Goal: Task Accomplishment & Management: Complete application form

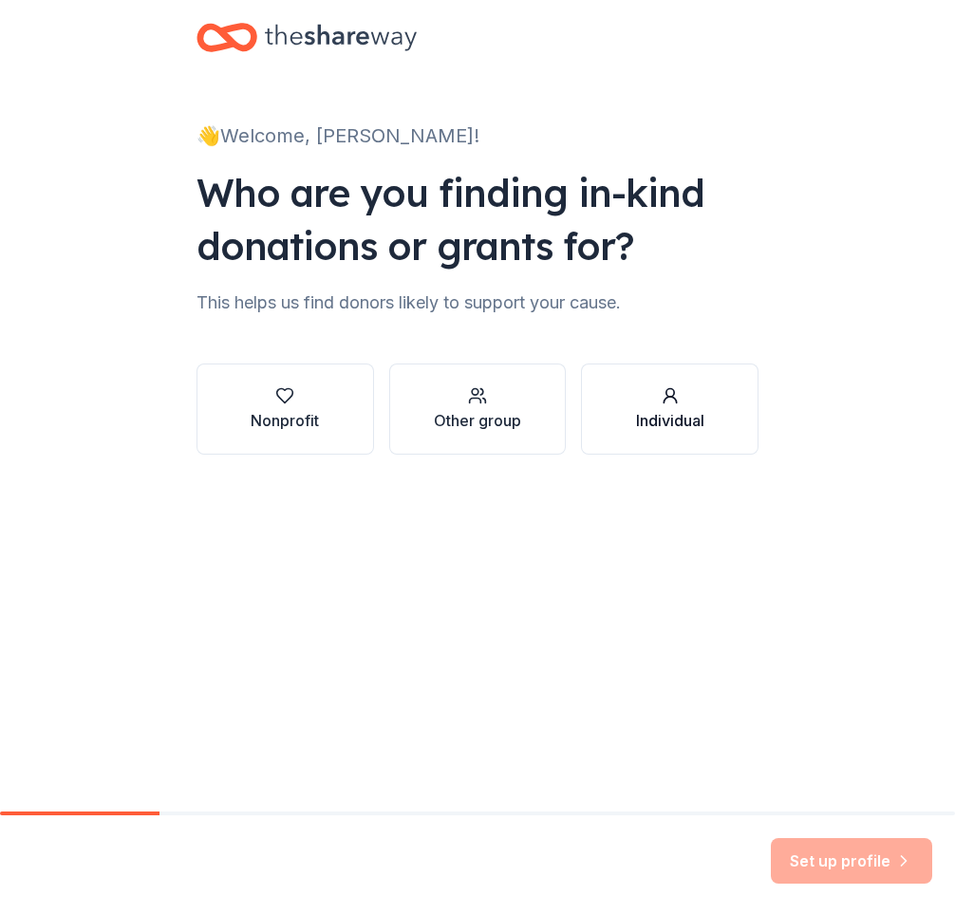
click at [663, 368] on button "Individual" at bounding box center [669, 408] width 177 height 91
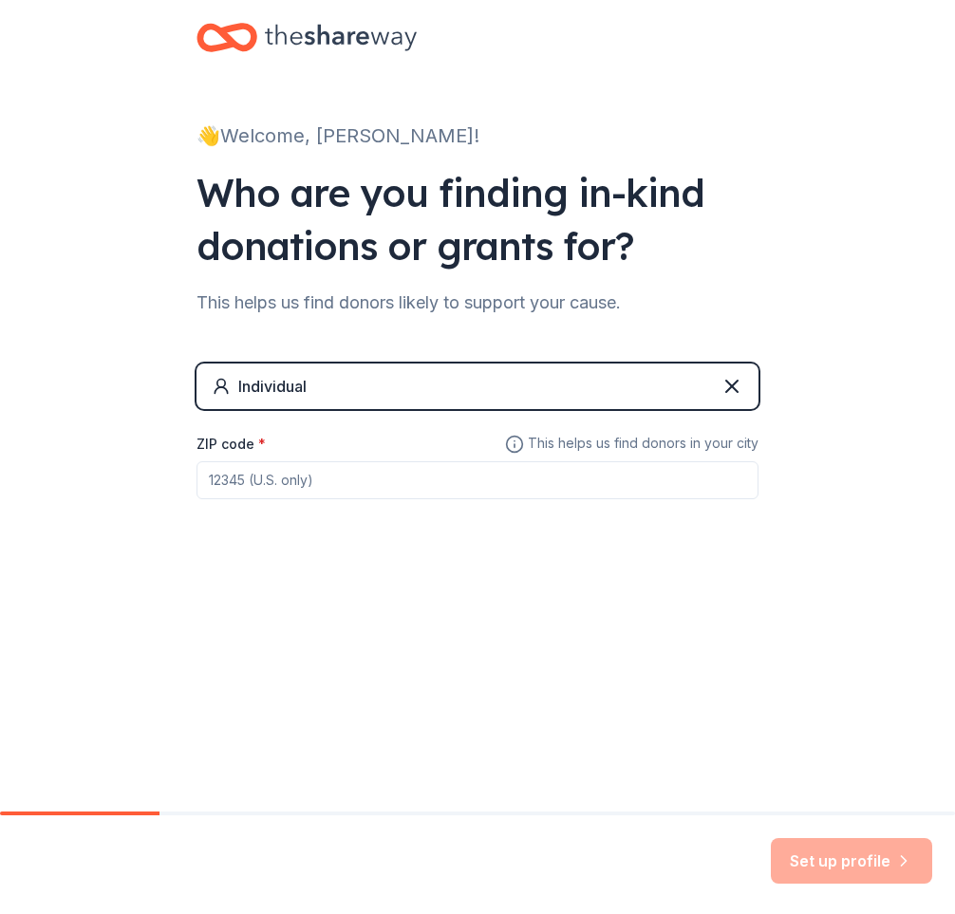
click at [613, 491] on input "ZIP code *" at bounding box center [477, 480] width 562 height 38
type input "10080"
click at [771, 838] on button "Set up profile" at bounding box center [851, 861] width 161 height 46
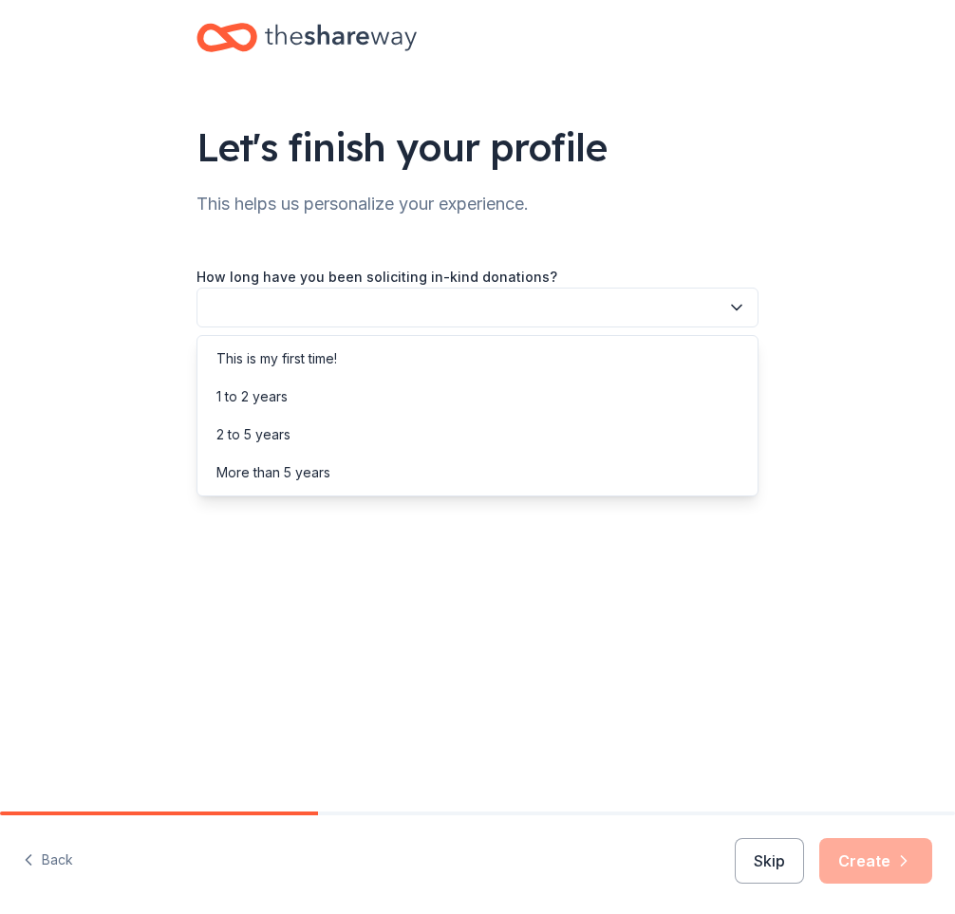
click at [551, 297] on button "button" at bounding box center [477, 308] width 562 height 40
click at [545, 358] on div "This is my first time!" at bounding box center [477, 359] width 552 height 38
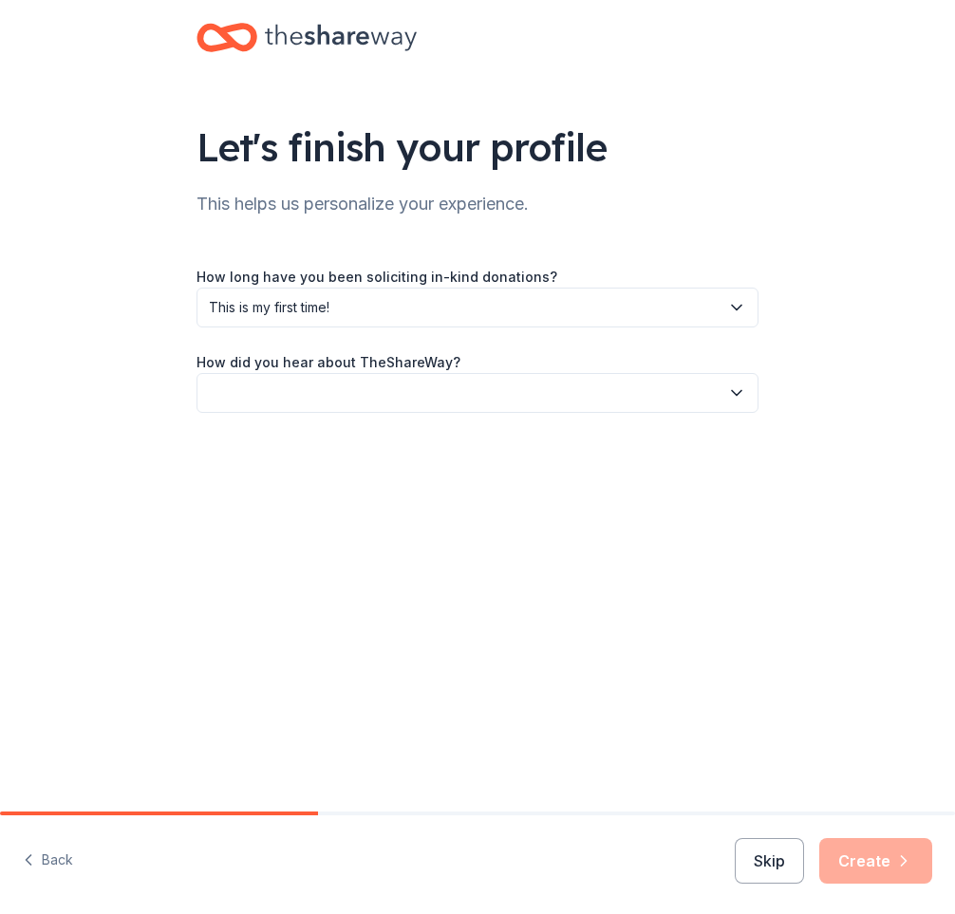
click at [568, 390] on div "How did you hear about TheShareWay?" at bounding box center [477, 381] width 562 height 63
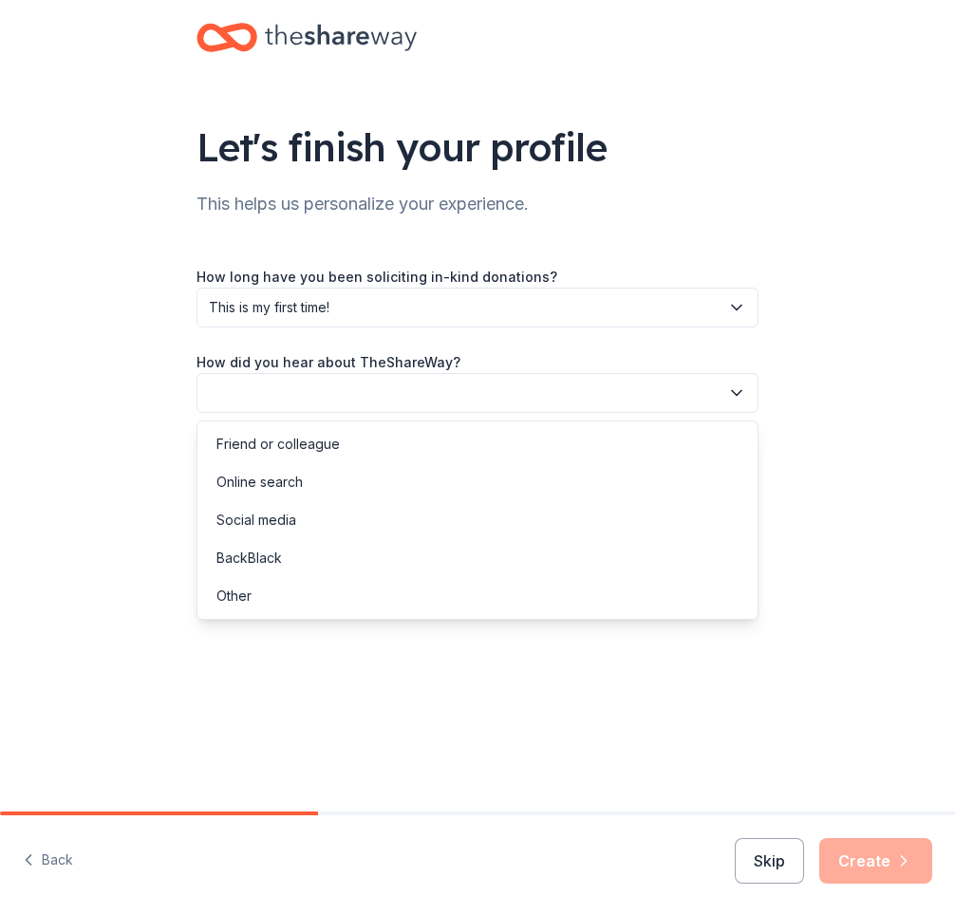
click at [568, 390] on button "button" at bounding box center [477, 393] width 562 height 40
drag, startPoint x: 517, startPoint y: 554, endPoint x: 557, endPoint y: 589, distance: 53.1
click at [517, 554] on div "BackBlack" at bounding box center [477, 558] width 552 height 38
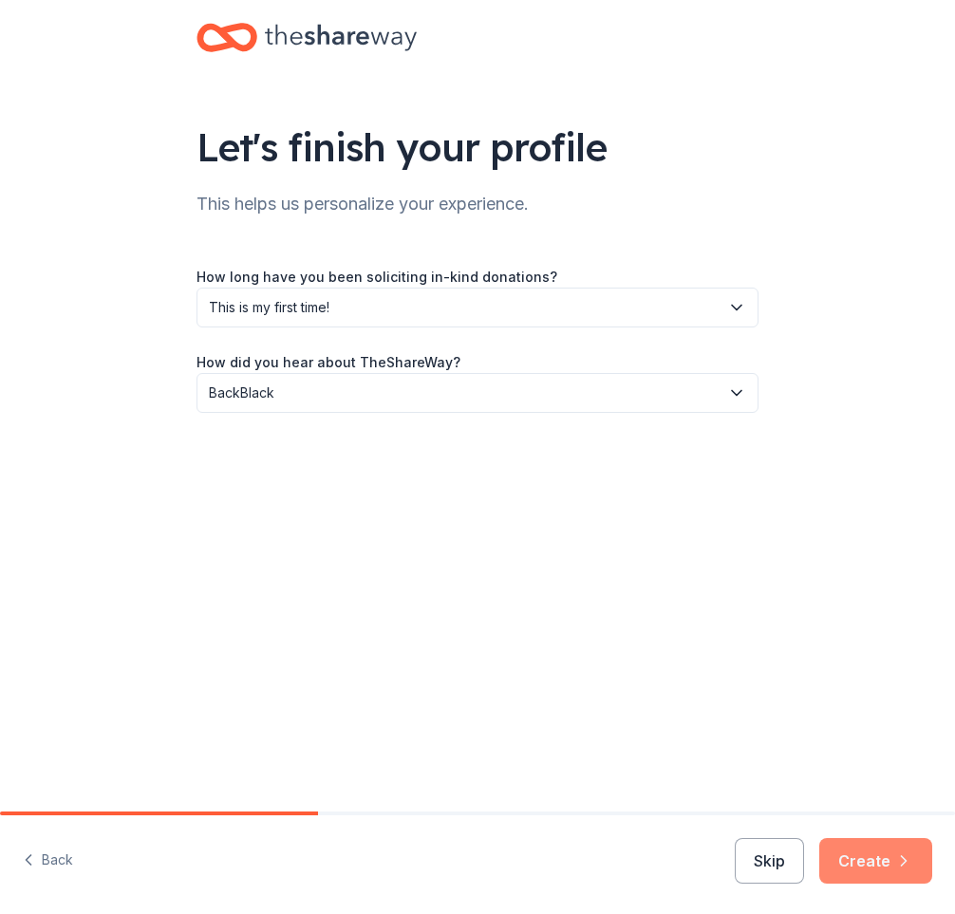
click at [854, 850] on button "Create" at bounding box center [875, 861] width 113 height 46
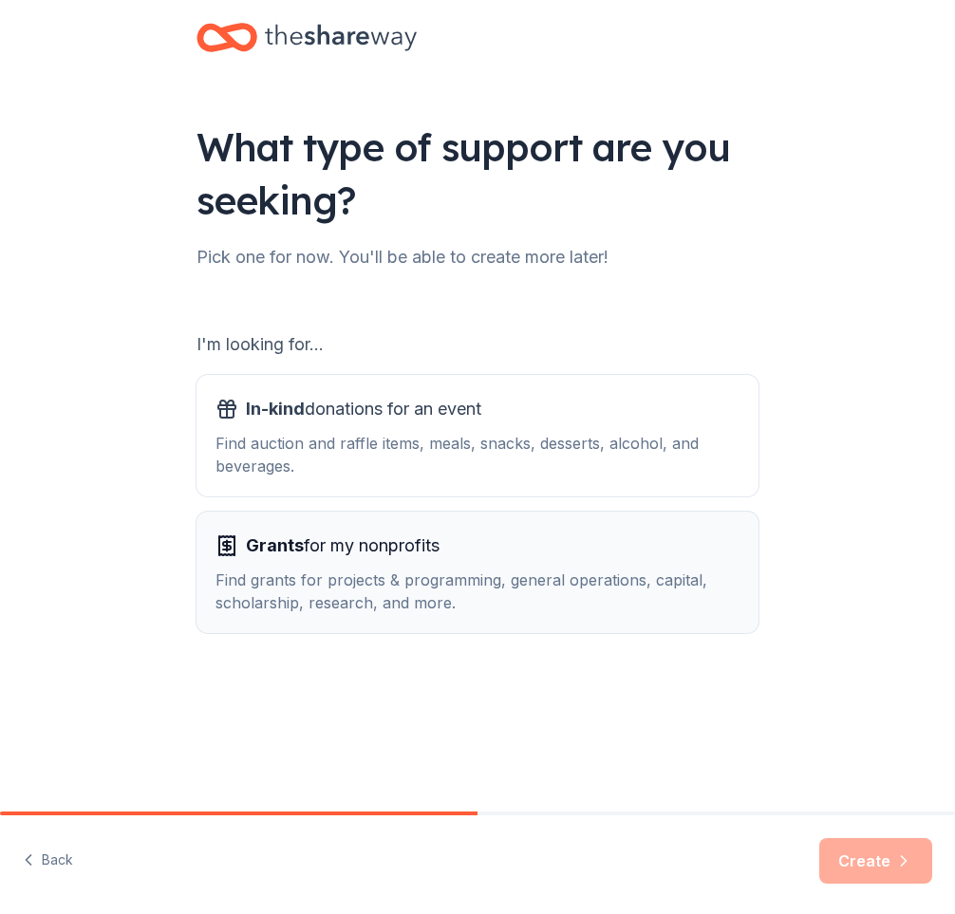
click at [634, 568] on div "Find grants for projects & programming, general operations, capital, scholarshi…" at bounding box center [477, 591] width 524 height 46
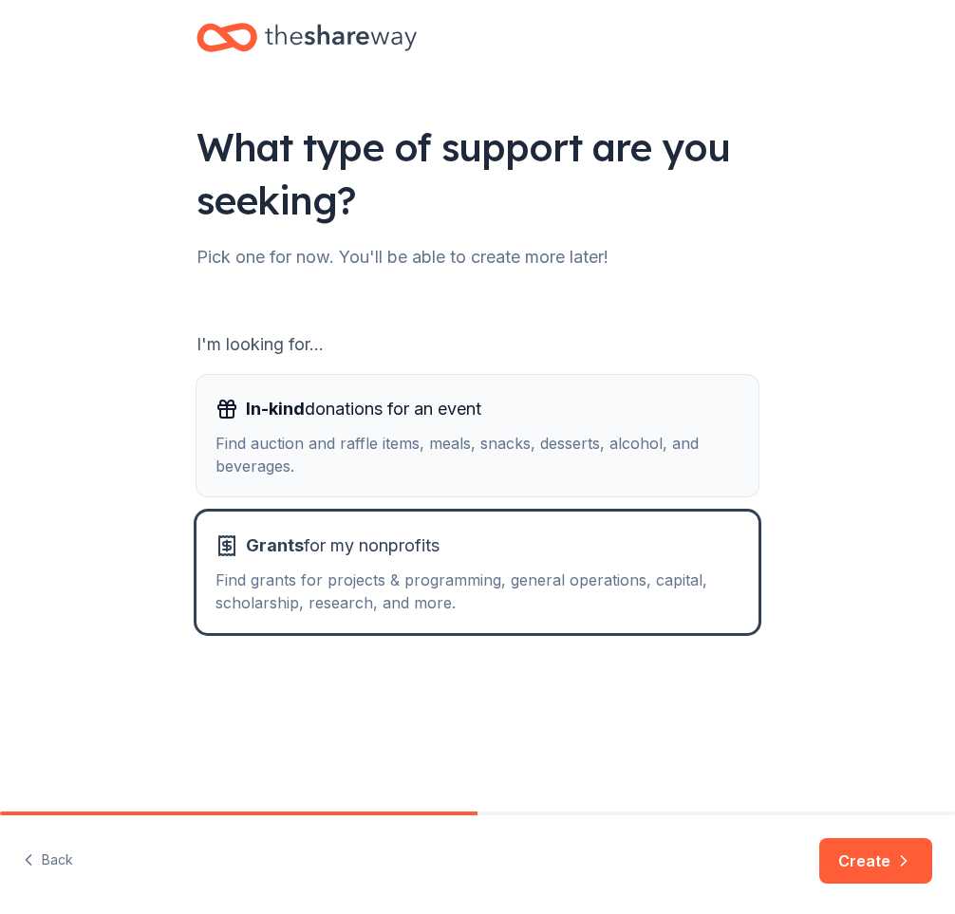
click at [552, 436] on div "Find auction and raffle items, meals, snacks, desserts, alcohol, and beverages." at bounding box center [477, 455] width 524 height 46
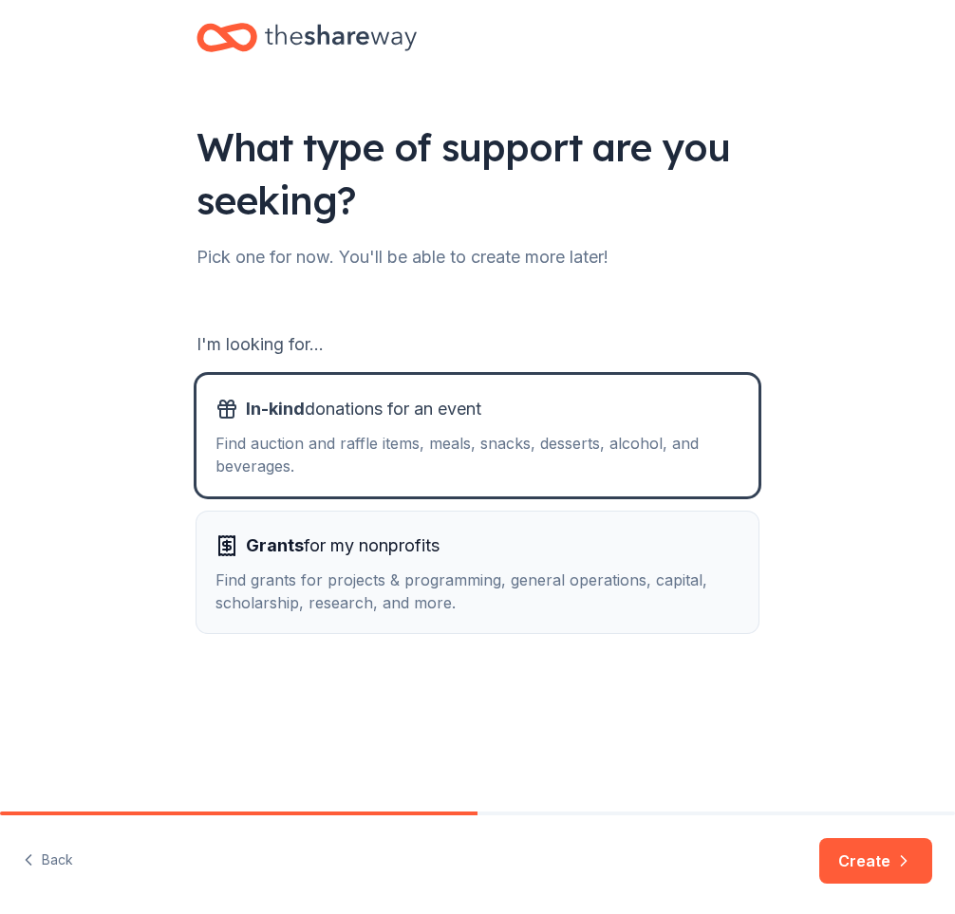
click at [593, 564] on div "Grants for my nonprofits Find grants for projects & programming, general operat…" at bounding box center [477, 573] width 524 height 84
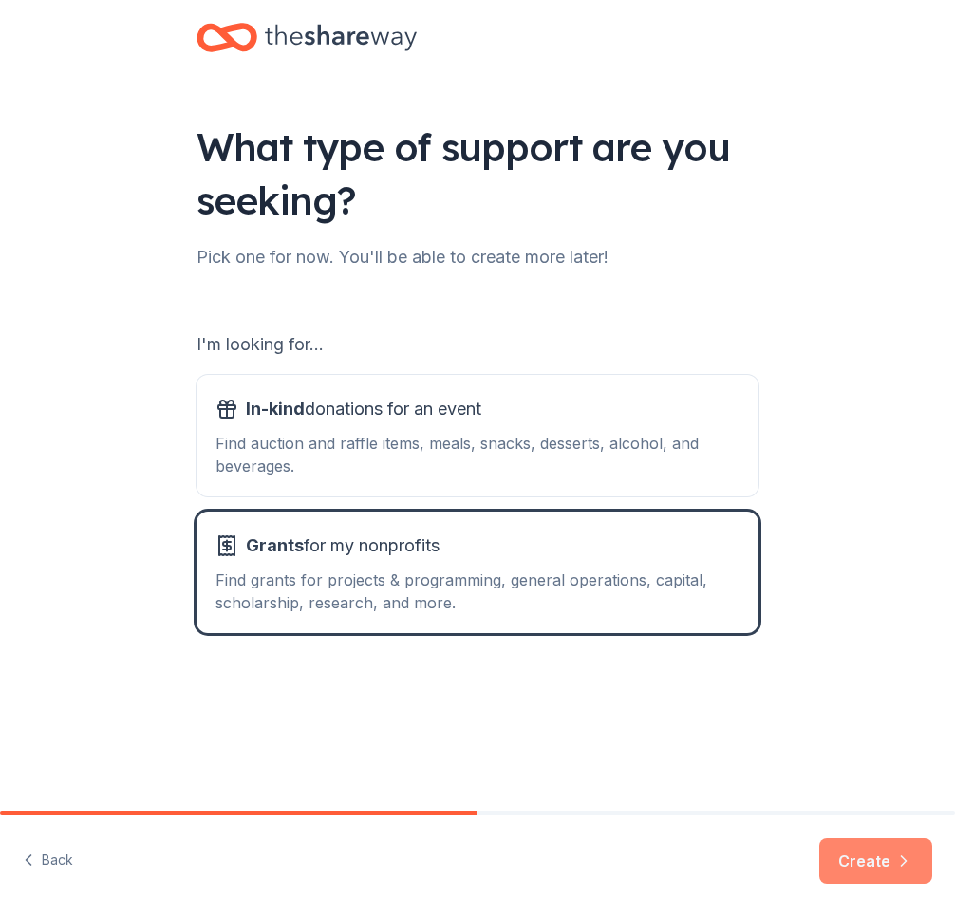
click at [834, 873] on button "Create" at bounding box center [875, 861] width 113 height 46
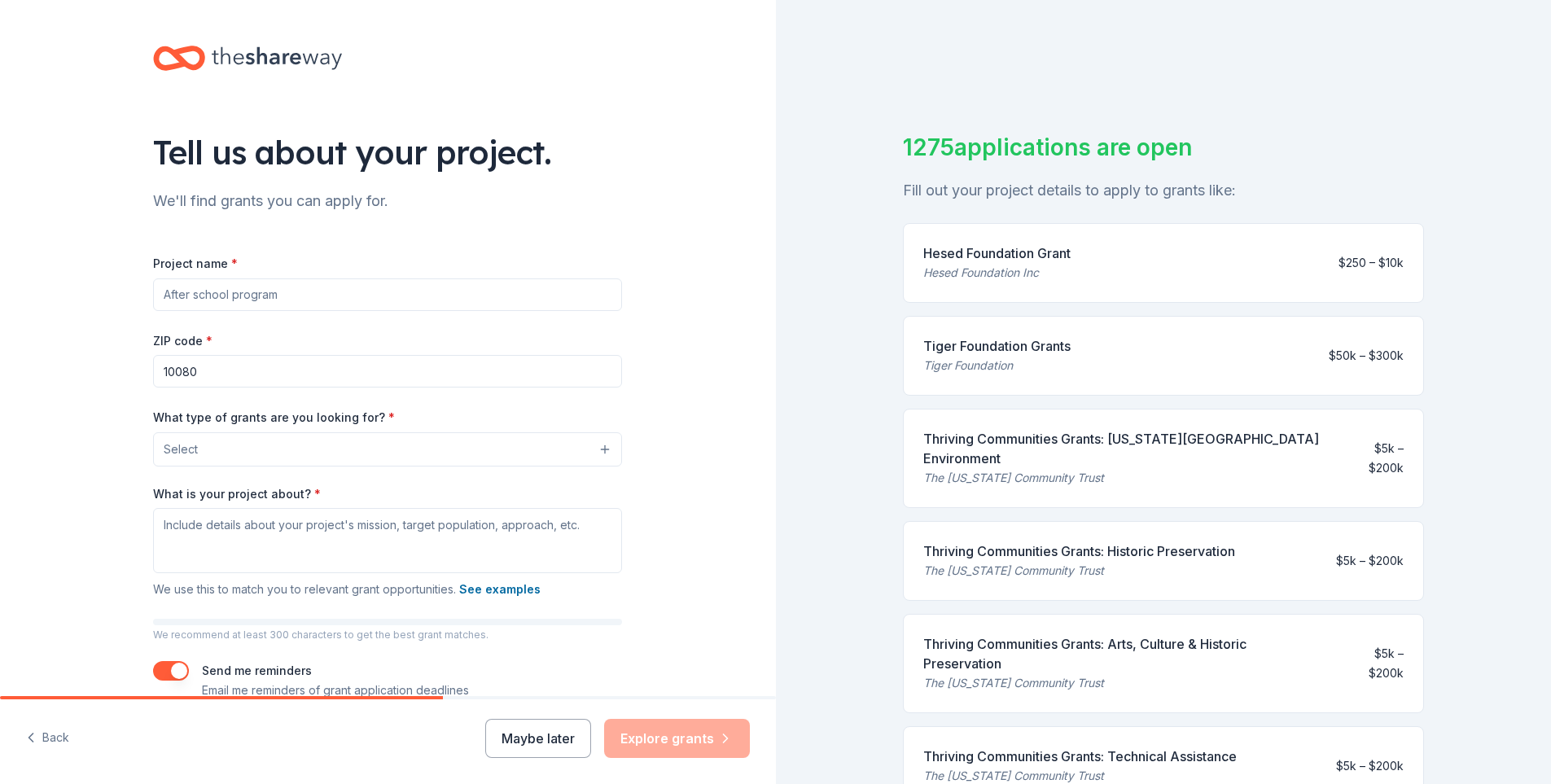
click at [373, 291] on input "Project name *" at bounding box center [387, 295] width 469 height 33
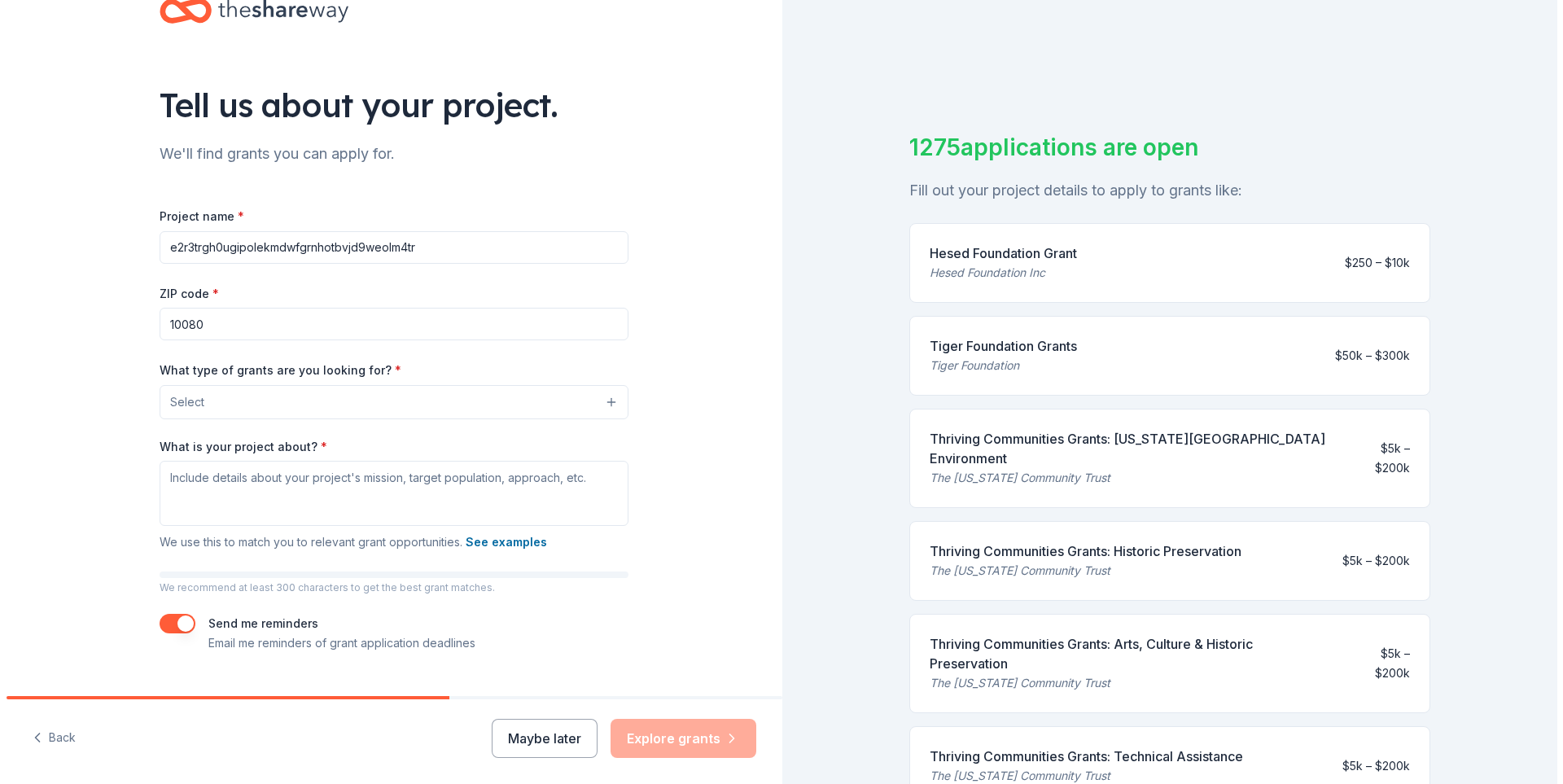
scroll to position [82, 0]
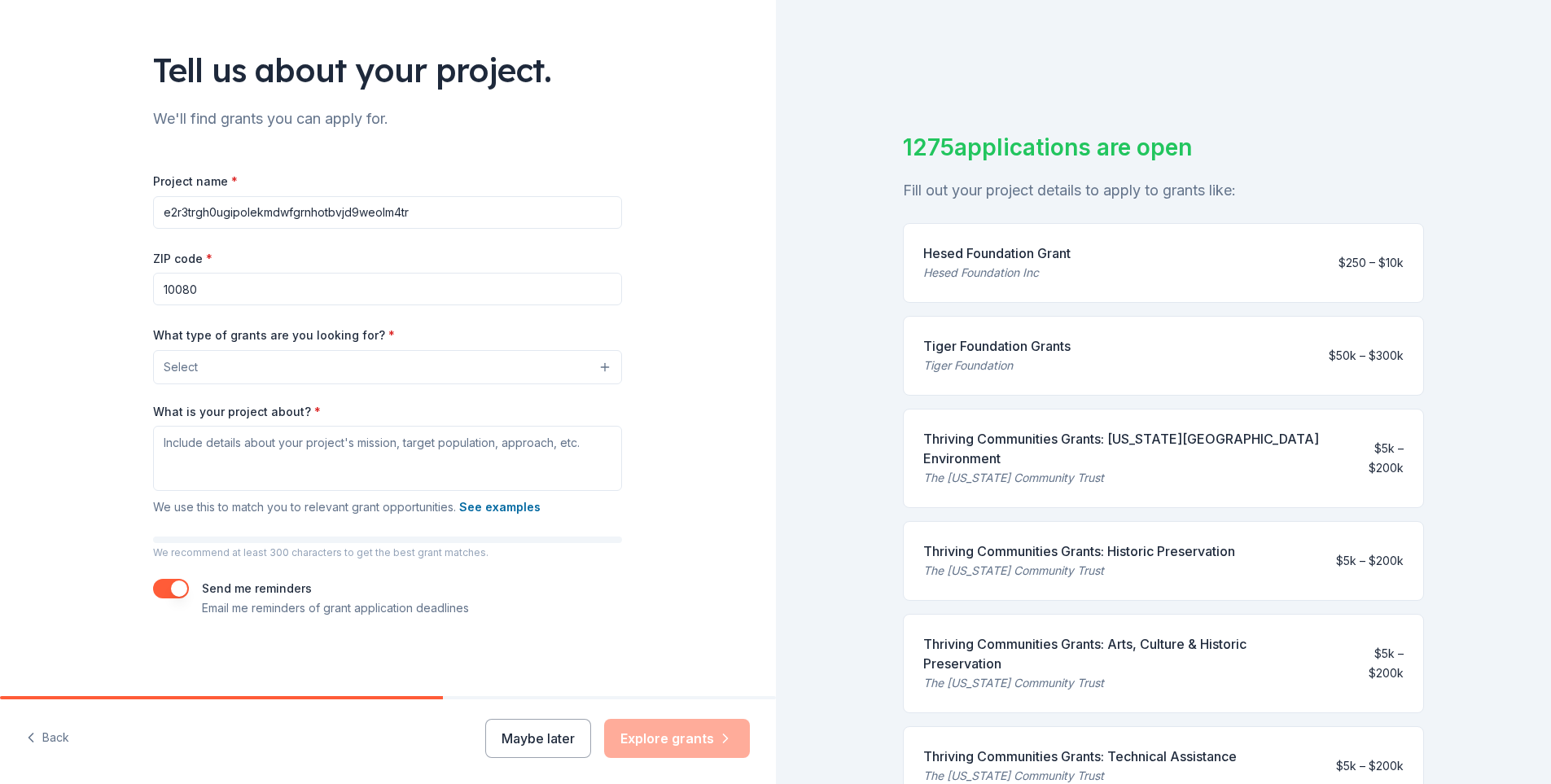
type input "e2r3trgh0ugipolekmdwfgrnhotbvjd9weolm4tr"
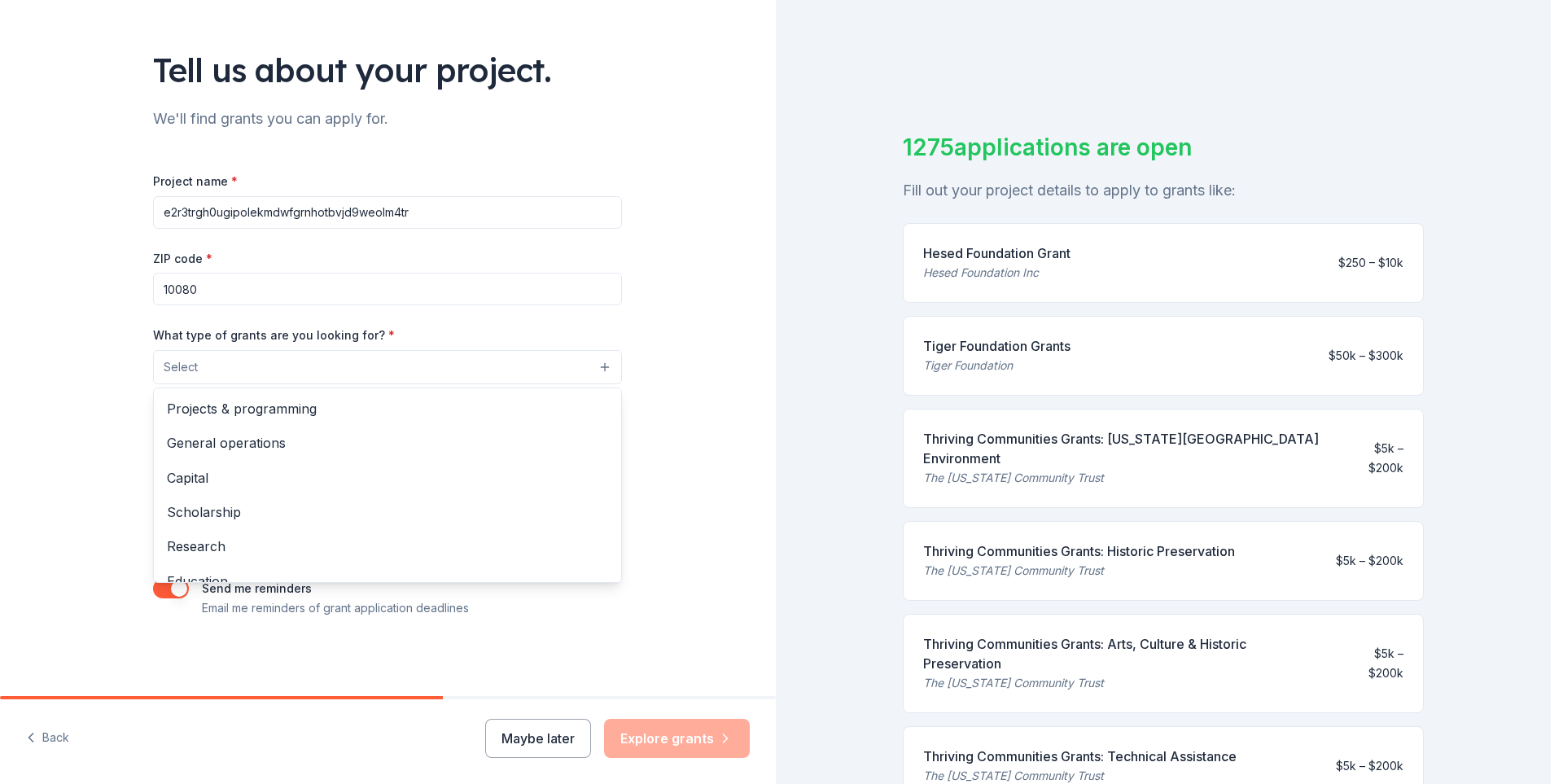
click at [371, 360] on button "Select" at bounding box center [387, 367] width 469 height 34
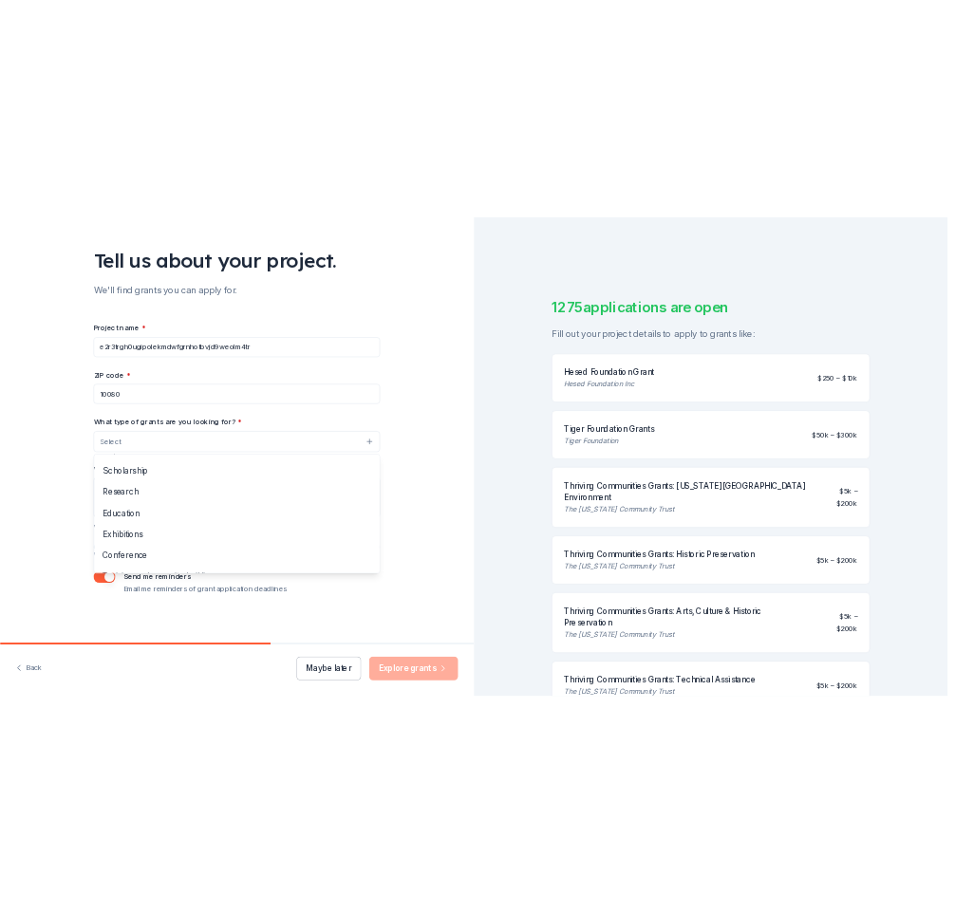
scroll to position [0, 0]
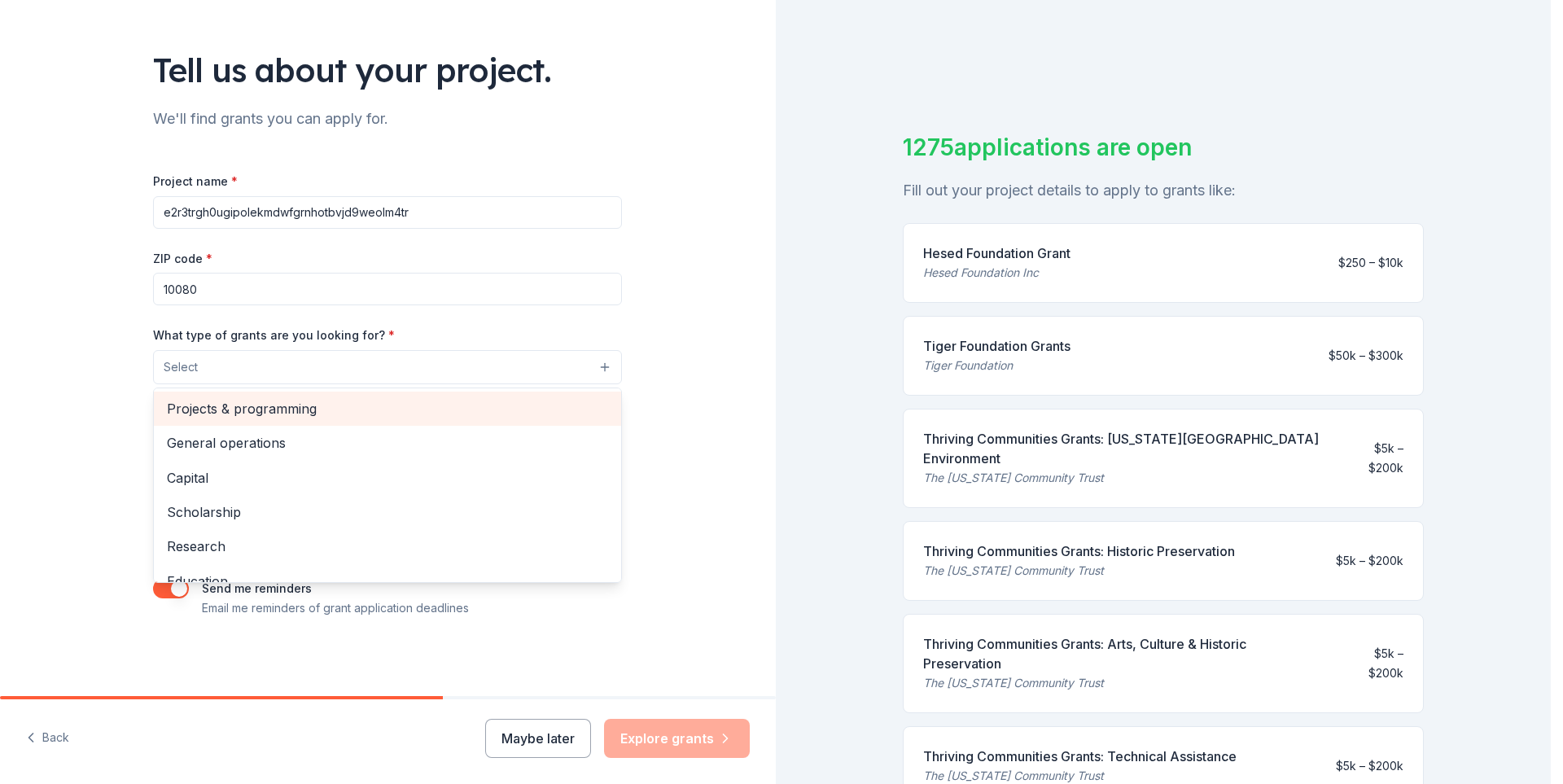
click at [381, 410] on span "Projects & programming" at bounding box center [388, 408] width 441 height 21
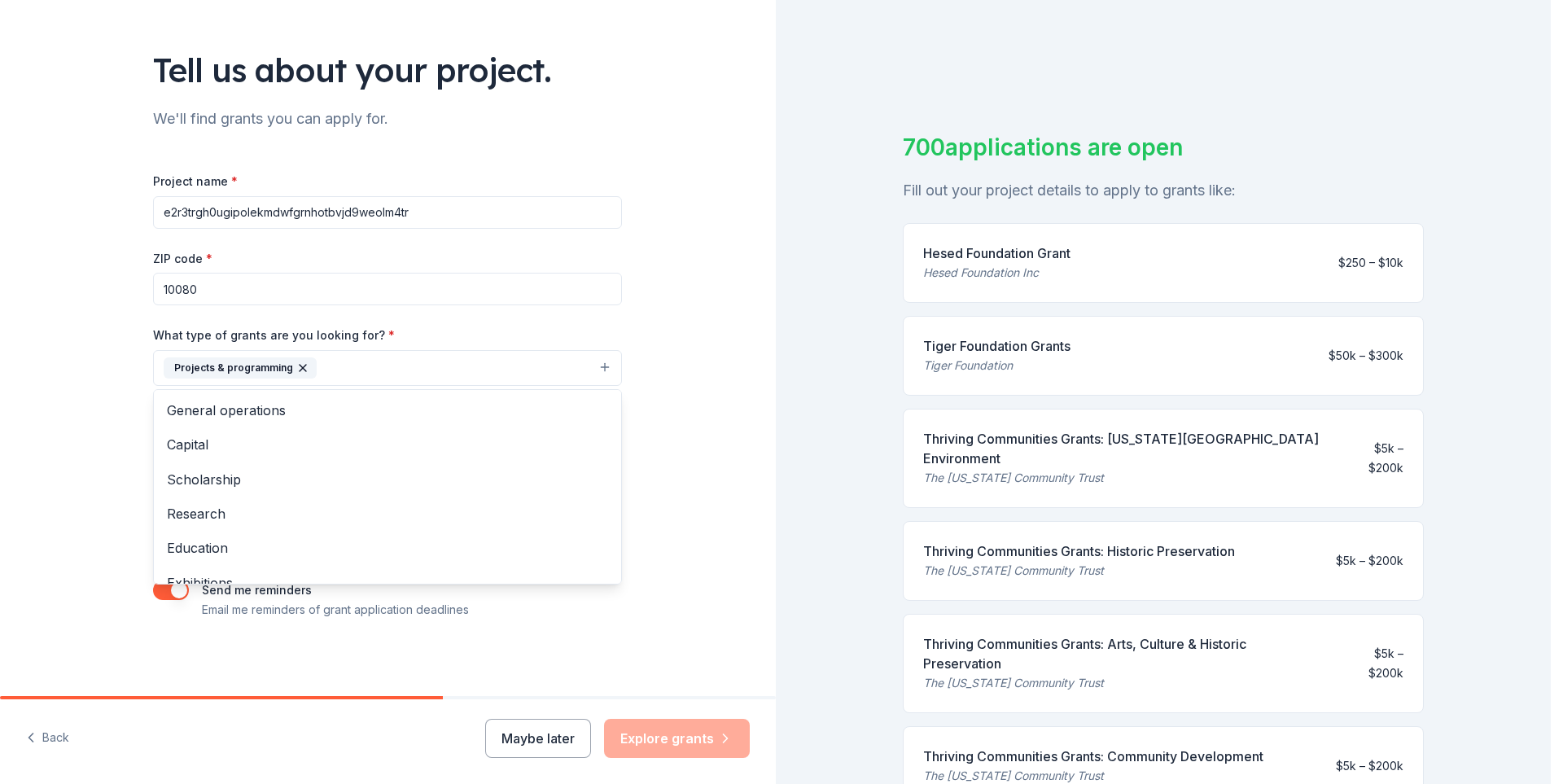
click at [504, 331] on div "What type of grants are you looking for? * Projects & programming General opera…" at bounding box center [387, 355] width 469 height 61
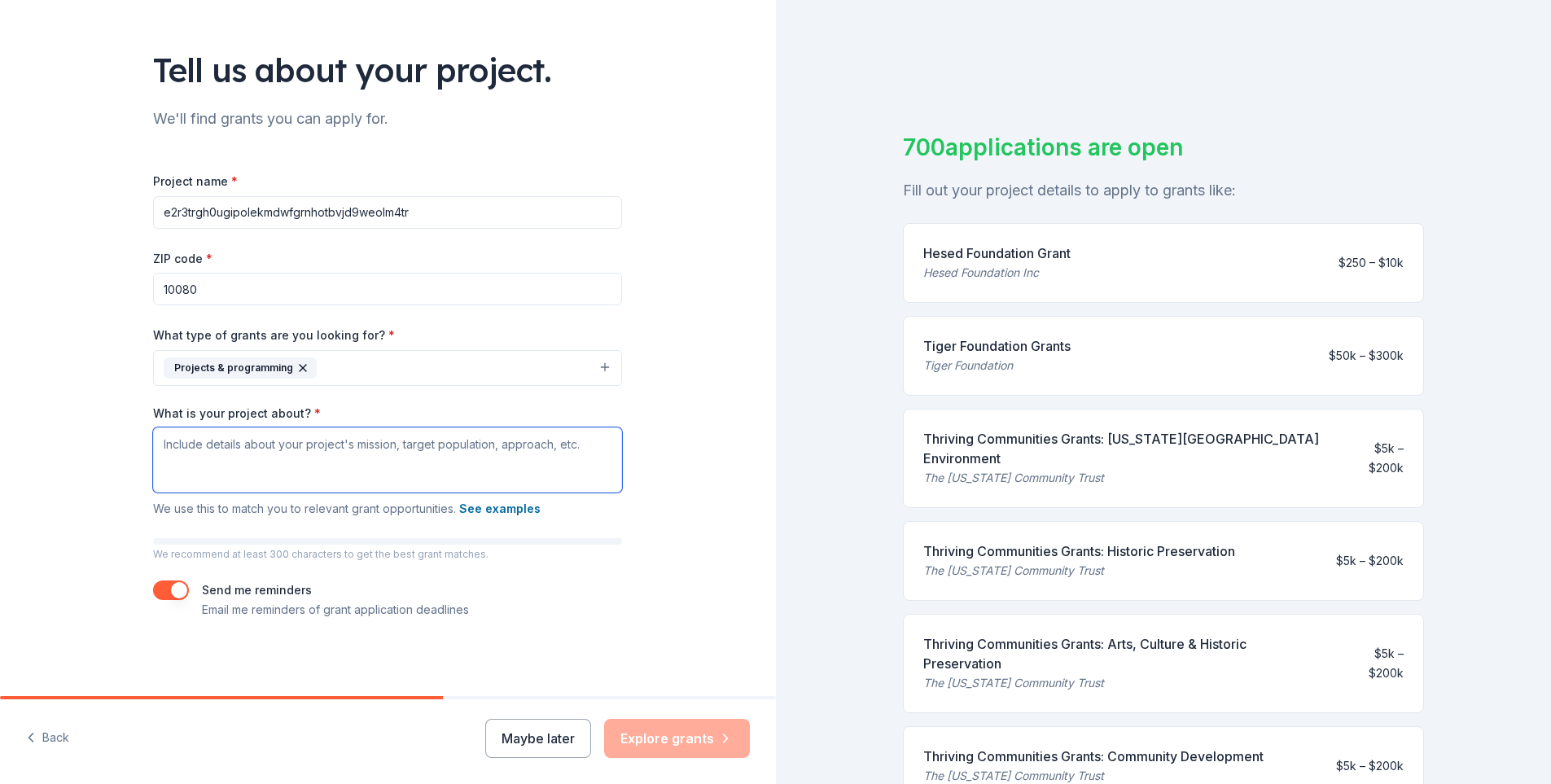
click at [306, 467] on textarea "What is your project about? *" at bounding box center [387, 460] width 469 height 65
type textarea "..."
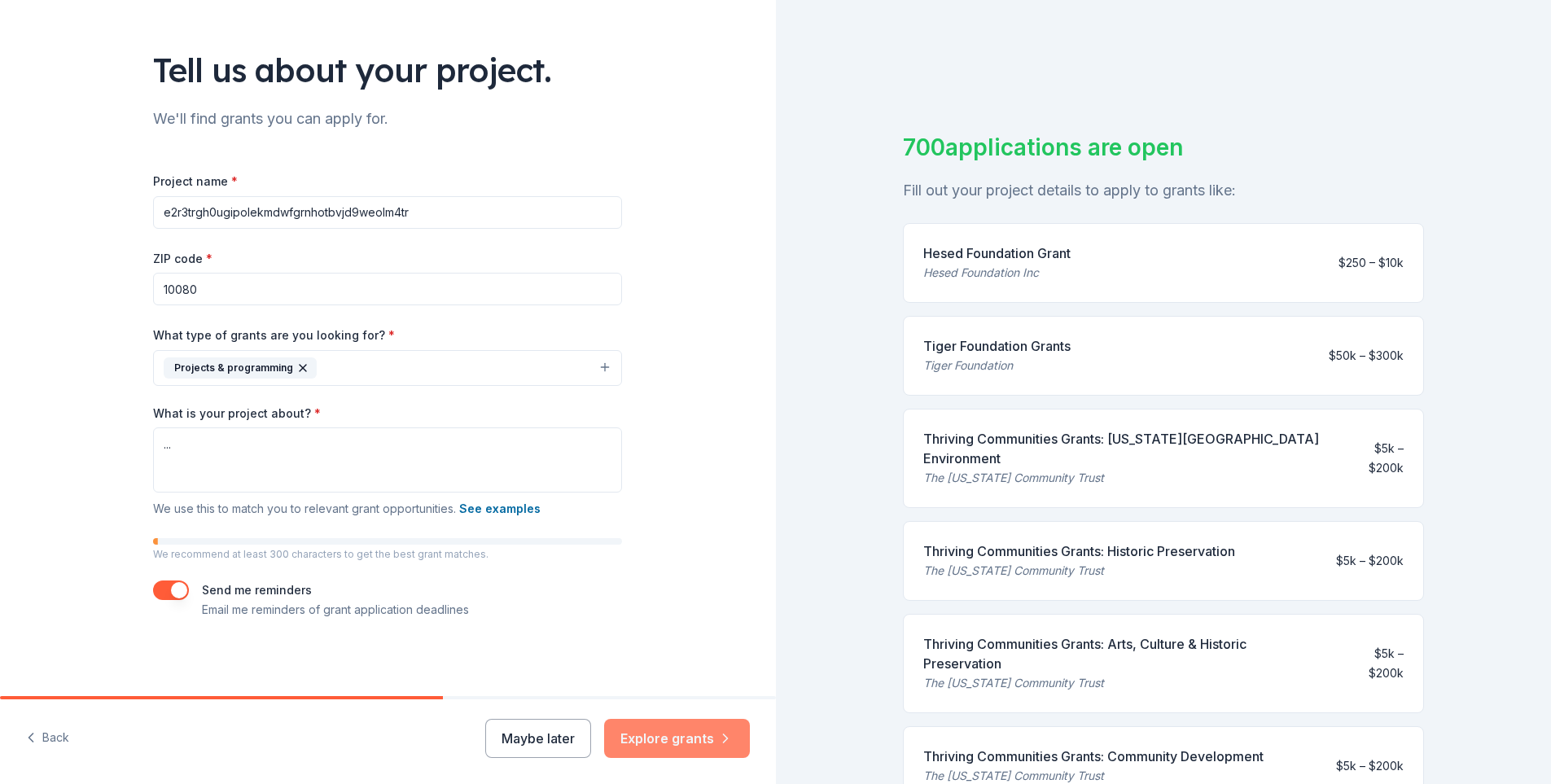
click at [704, 731] on button "Explore grants" at bounding box center [677, 739] width 146 height 39
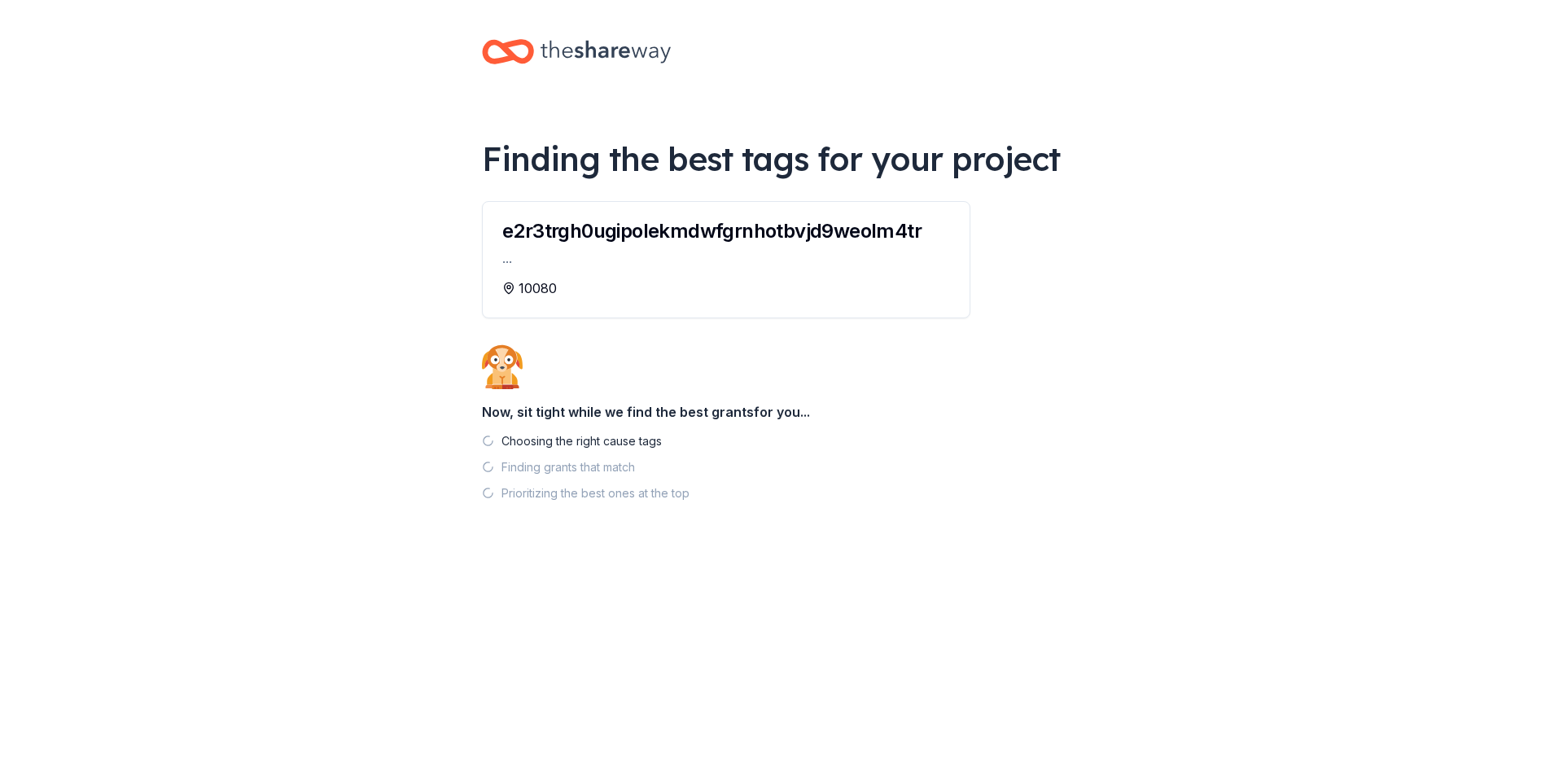
drag, startPoint x: 538, startPoint y: 432, endPoint x: 514, endPoint y: 450, distance: 30.0
click at [514, 450] on div "Choosing the right cause tags" at bounding box center [582, 441] width 160 height 20
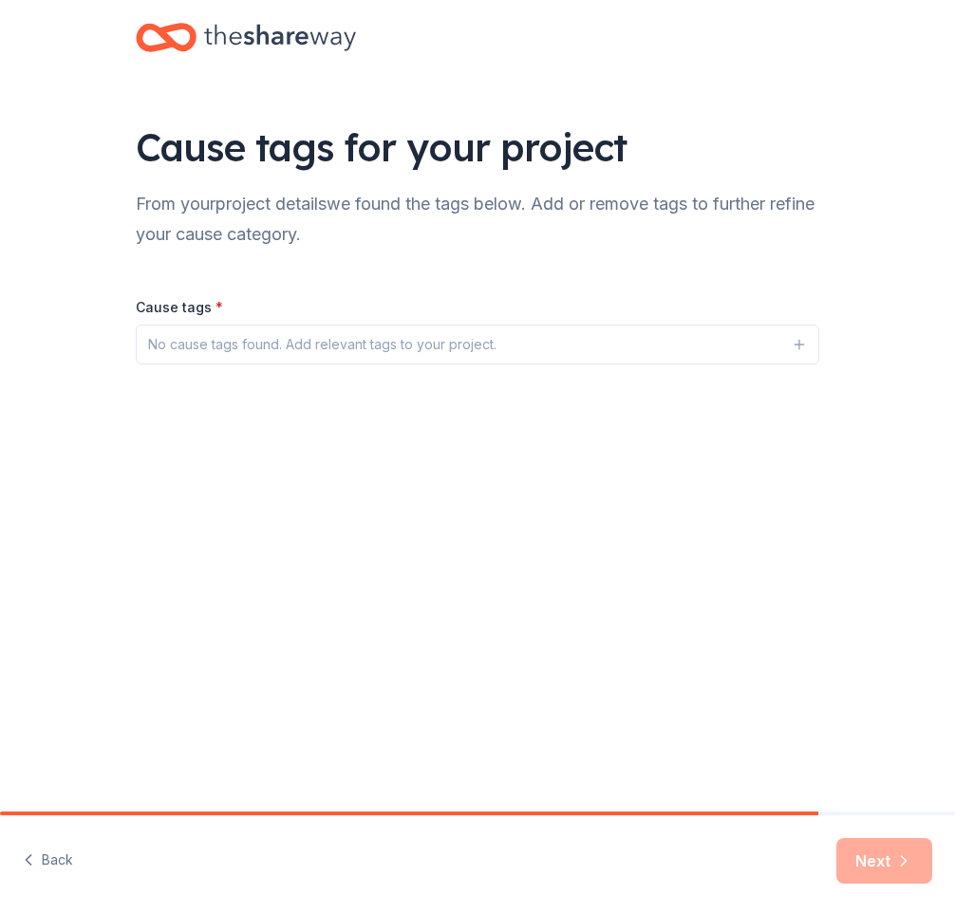
click at [662, 352] on button "No cause tags found. Add relevant tags to your project." at bounding box center [477, 345] width 683 height 40
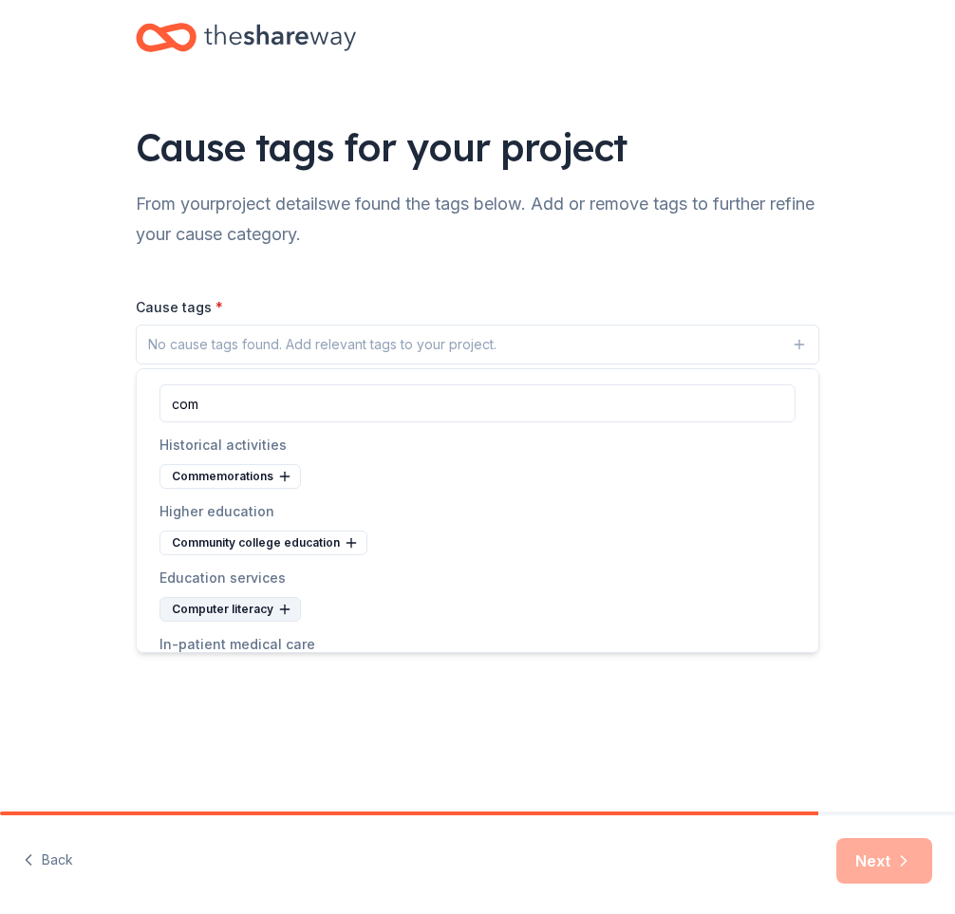
type input "com"
click at [249, 617] on div "Computer literacy" at bounding box center [229, 609] width 141 height 25
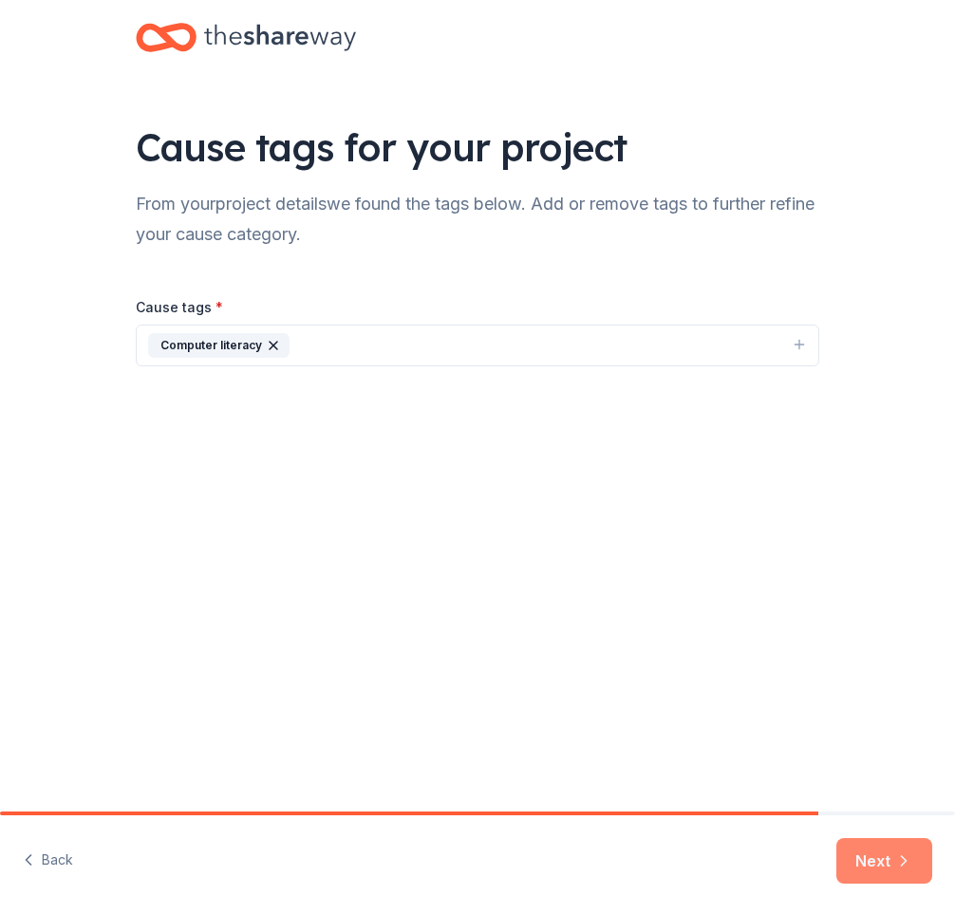
click at [849, 861] on button "Next" at bounding box center [884, 861] width 96 height 46
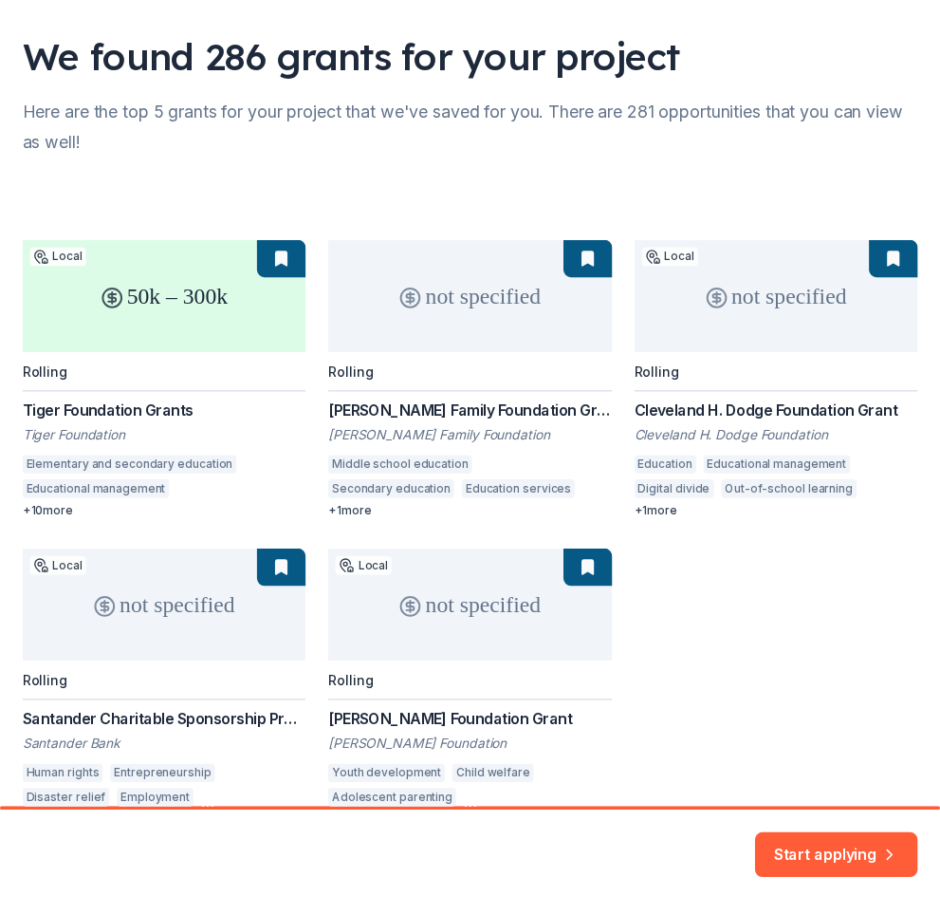
scroll to position [209, 0]
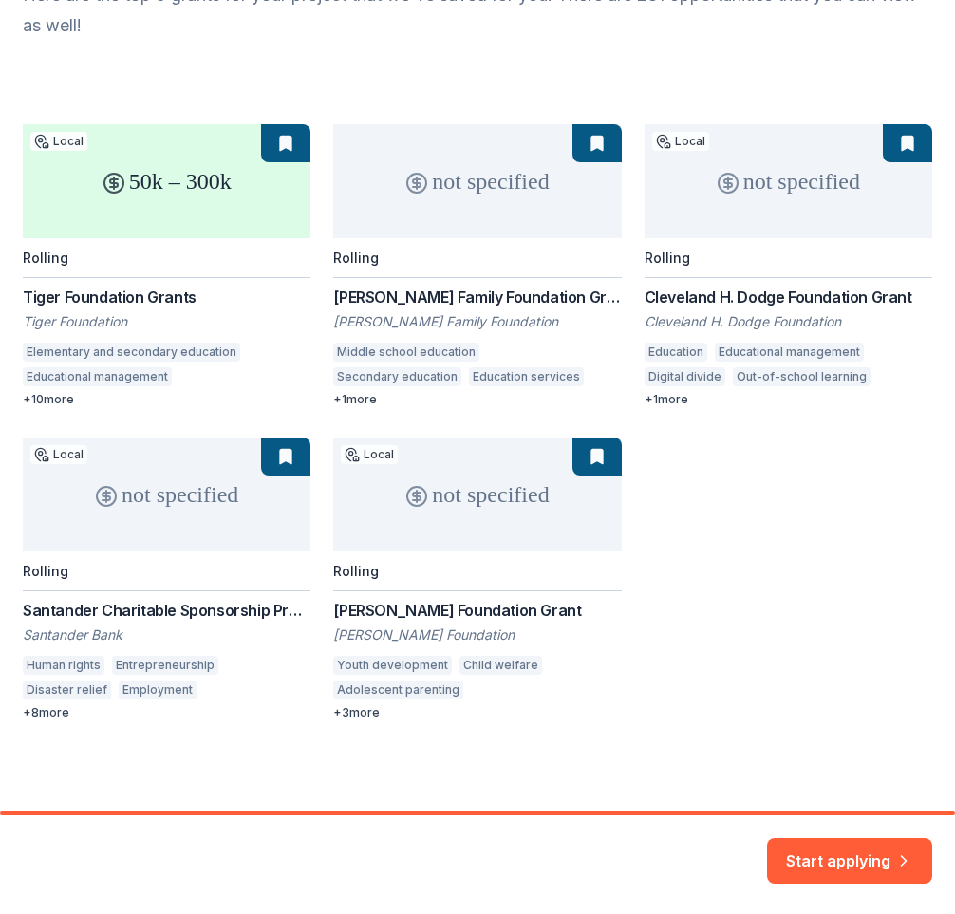
click at [762, 661] on div "50k – 300k Local Rolling Tiger Foundation Grants Tiger Foundation Elementary an…" at bounding box center [477, 422] width 909 height 596
click at [810, 862] on button "Start applying" at bounding box center [849, 850] width 165 height 46
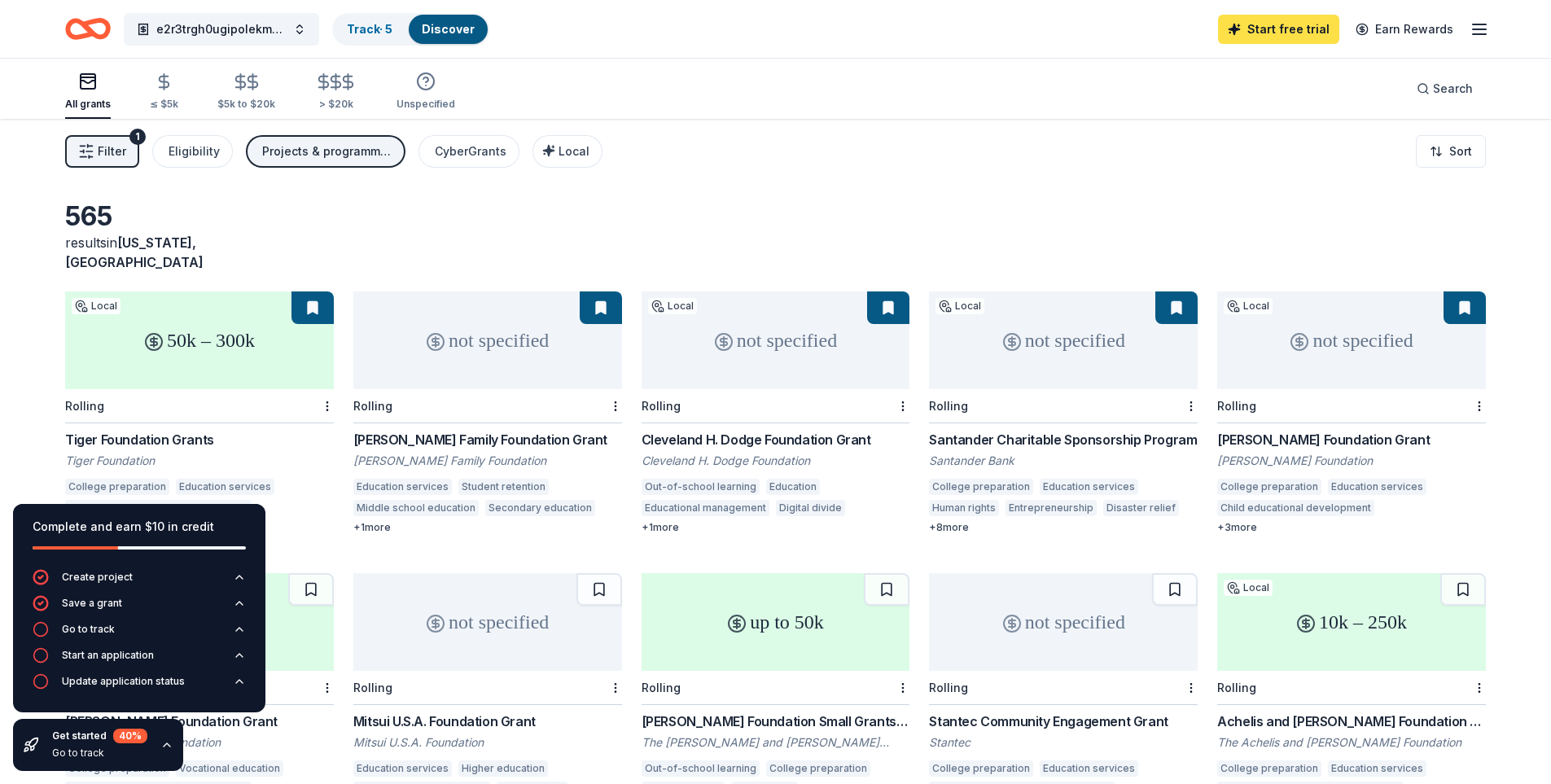
click at [818, 21] on link "Start free trial" at bounding box center [1278, 29] width 121 height 29
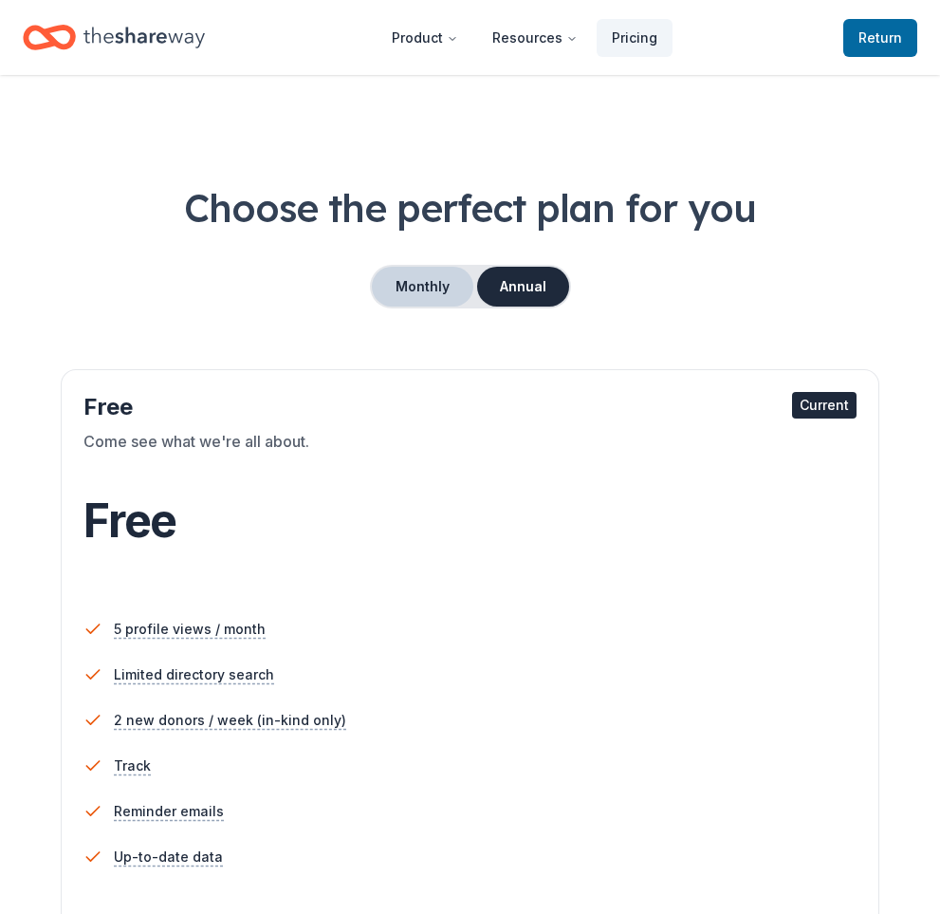
click at [424, 297] on button "Monthly" at bounding box center [423, 287] width 102 height 40
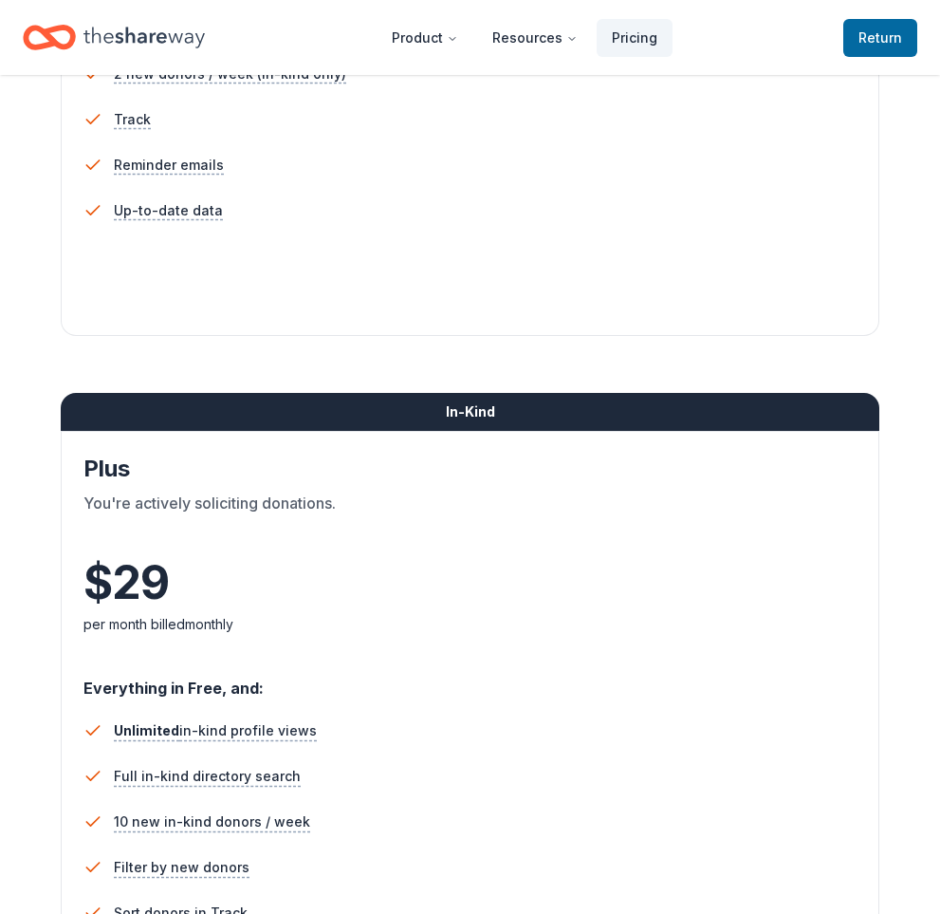
scroll to position [1139, 0]
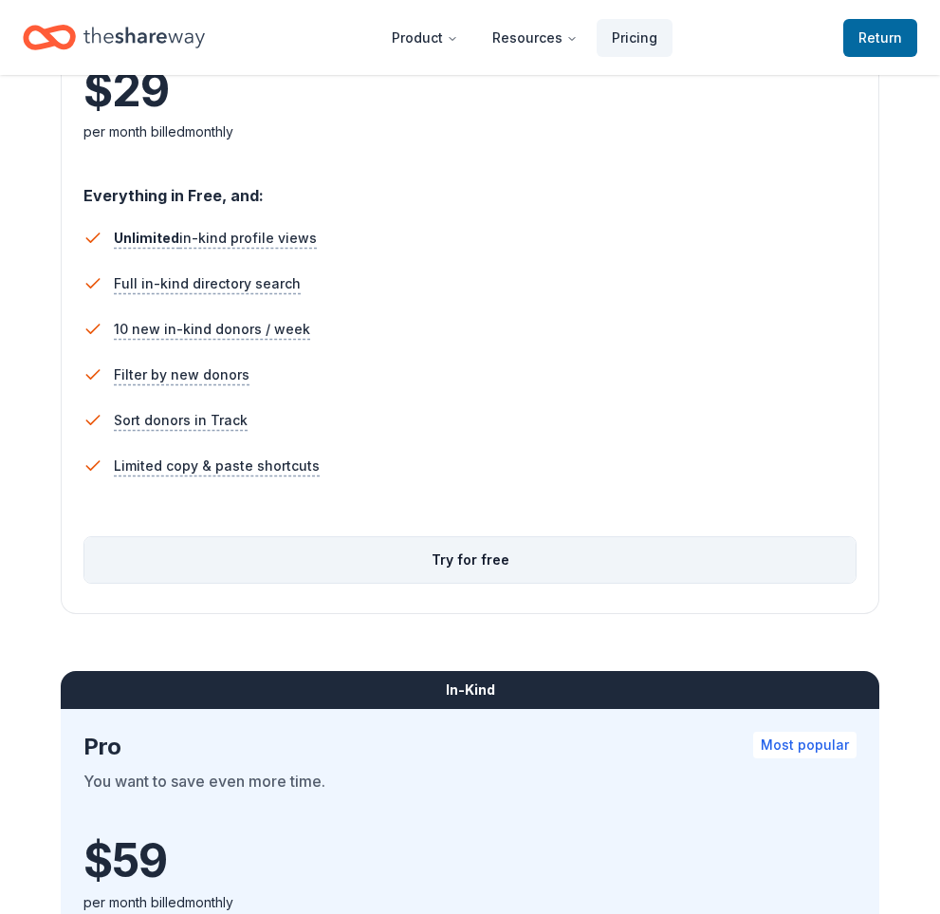
click at [509, 563] on button "Try for free" at bounding box center [470, 560] width 772 height 46
